Goal: Information Seeking & Learning: Learn about a topic

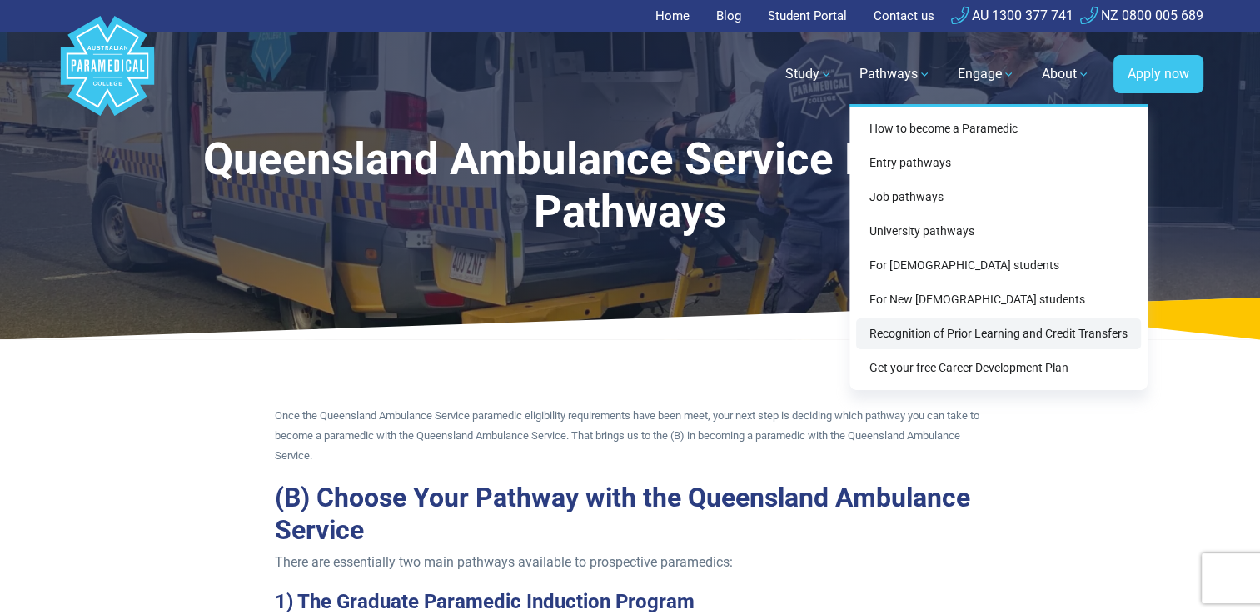
click at [909, 335] on link "Recognition of Prior Learning and Credit Transfers" at bounding box center [998, 333] width 285 height 31
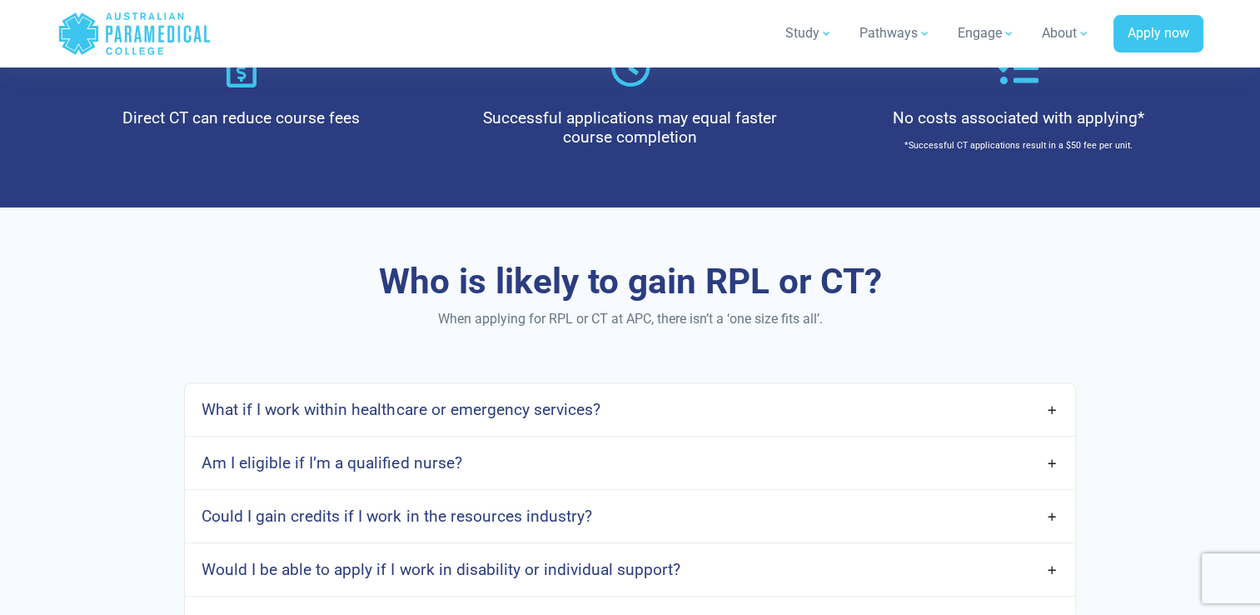
scroll to position [1083, 0]
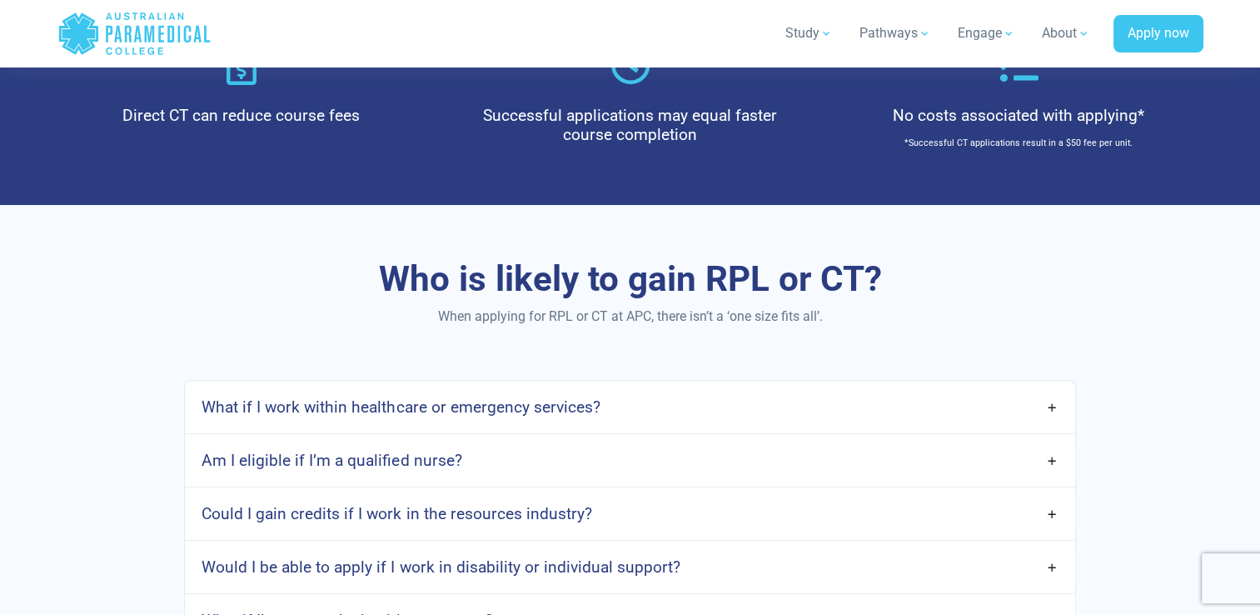
click at [1049, 461] on link "Am I eligible if I’m a qualified nurse?" at bounding box center [629, 460] width 889 height 39
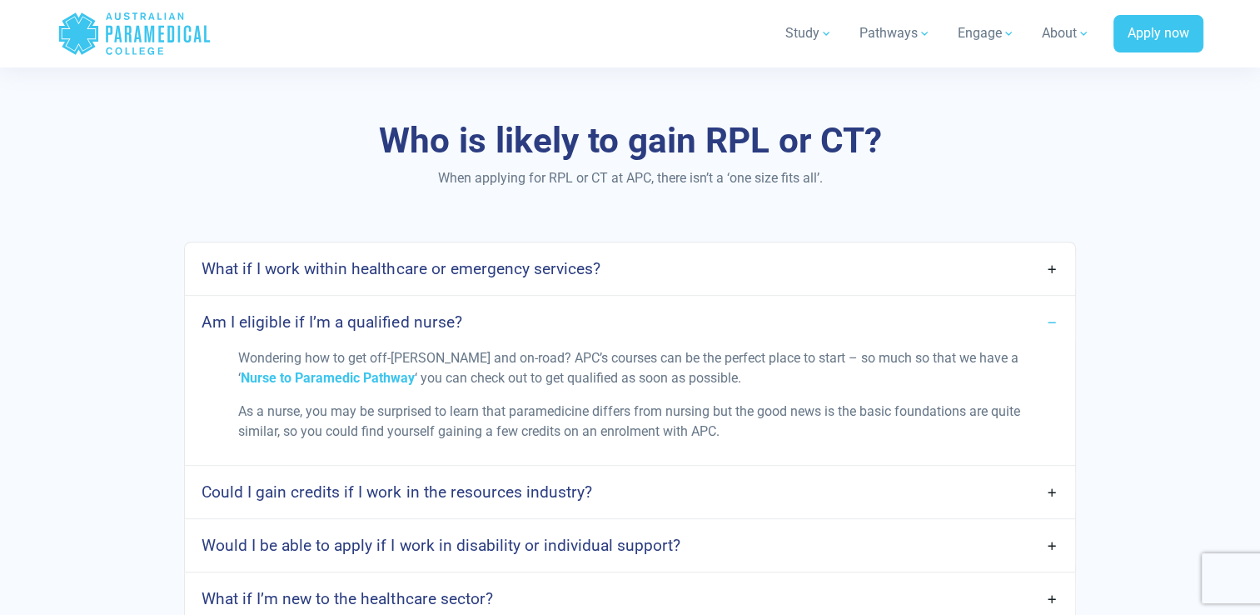
scroll to position [1249, 0]
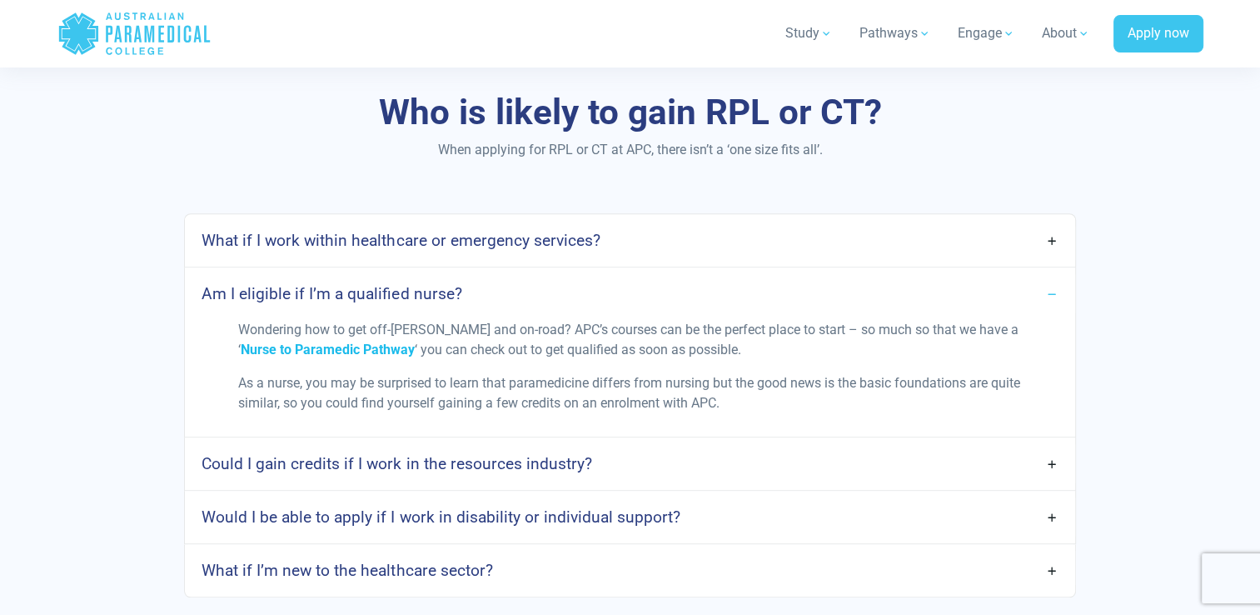
click at [275, 351] on span "Nurse to Paramedic Pathway" at bounding box center [328, 349] width 174 height 16
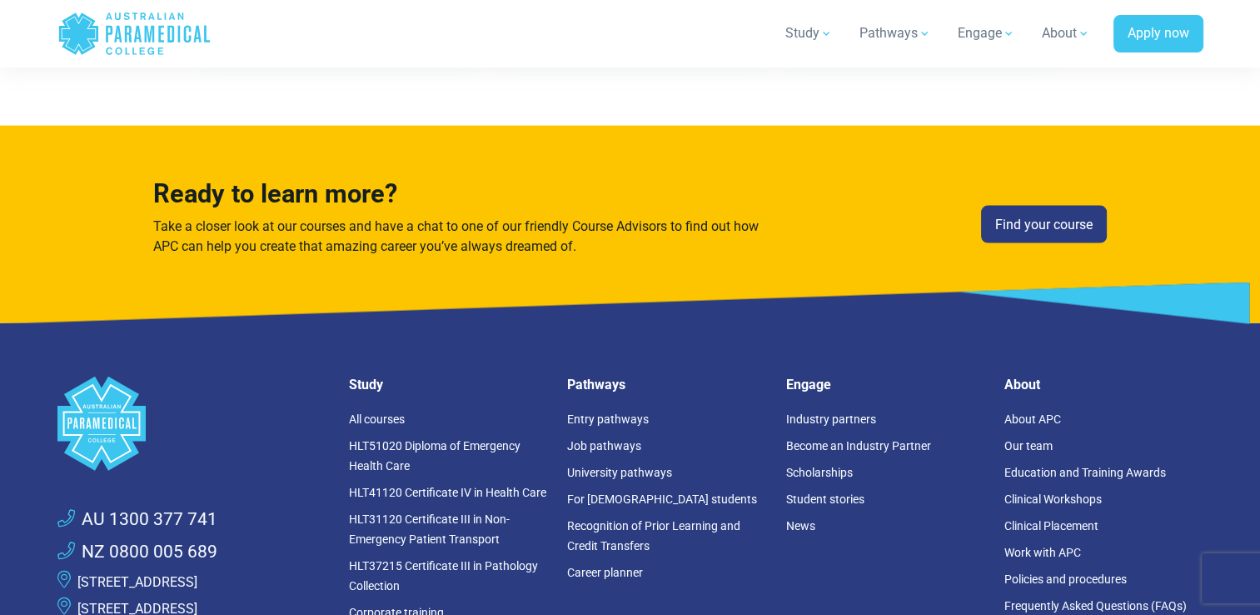
scroll to position [3665, 0]
